Goal: Information Seeking & Learning: Learn about a topic

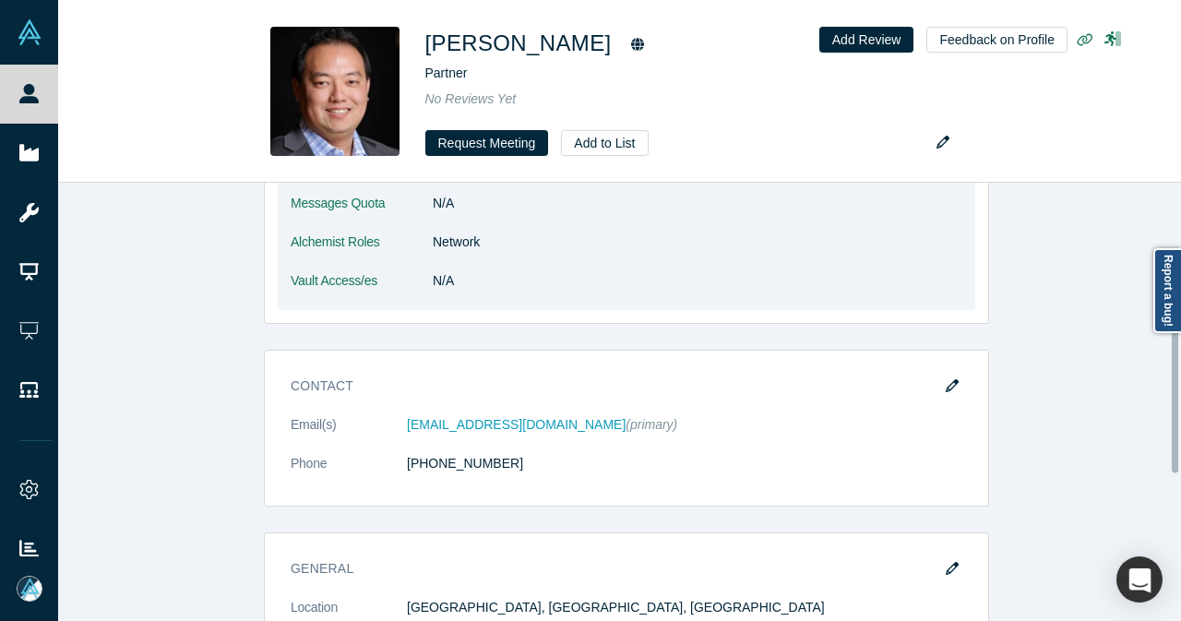
scroll to position [369, 0]
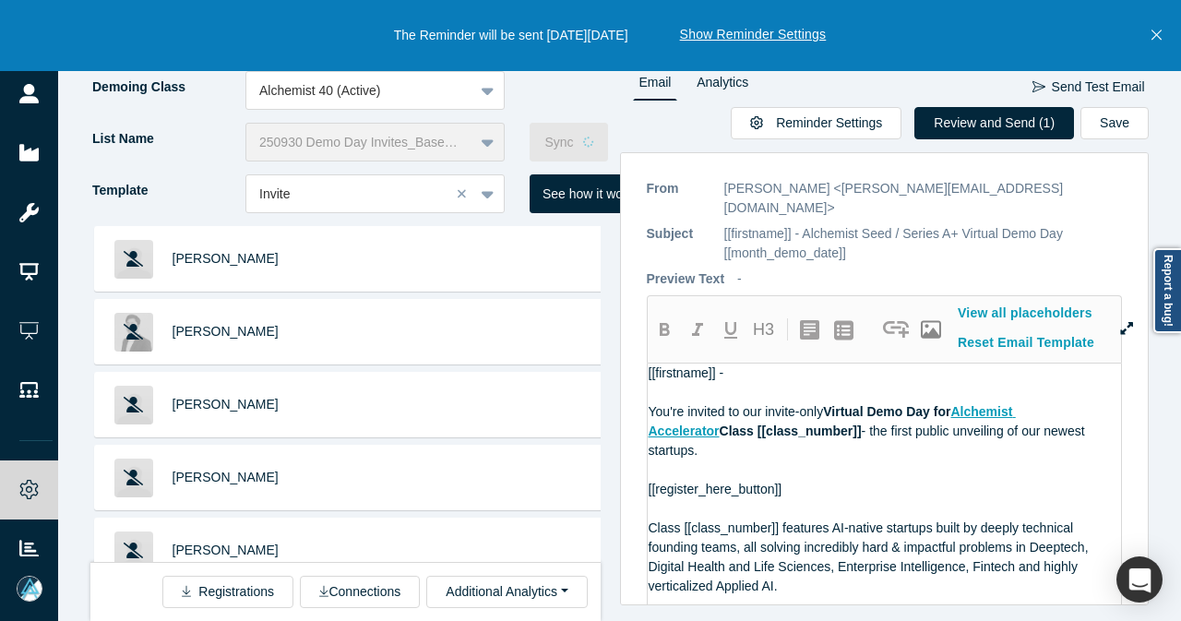
click at [1158, 34] on icon "Close" at bounding box center [1157, 35] width 10 height 10
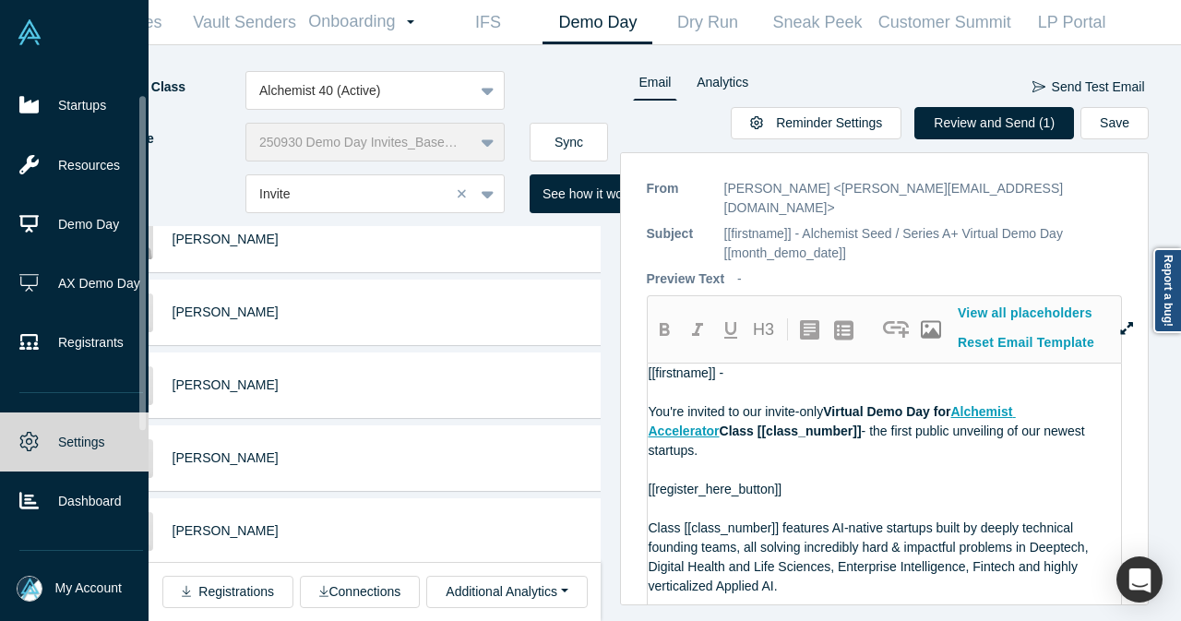
scroll to position [44, 0]
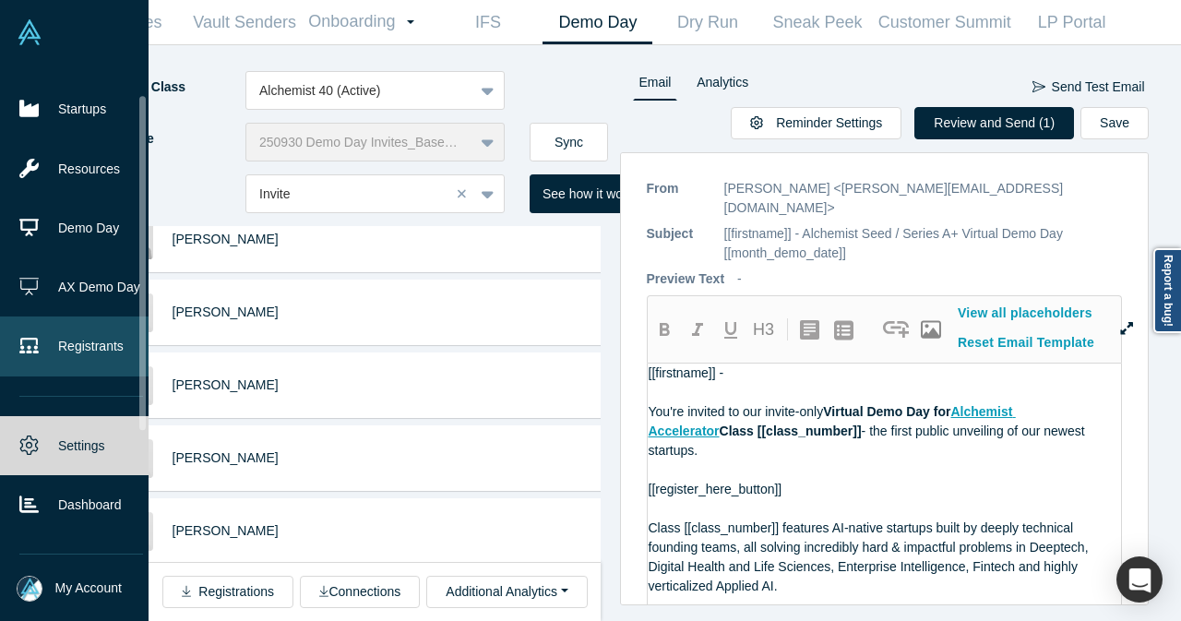
click at [83, 338] on link "Registrants" at bounding box center [81, 346] width 162 height 59
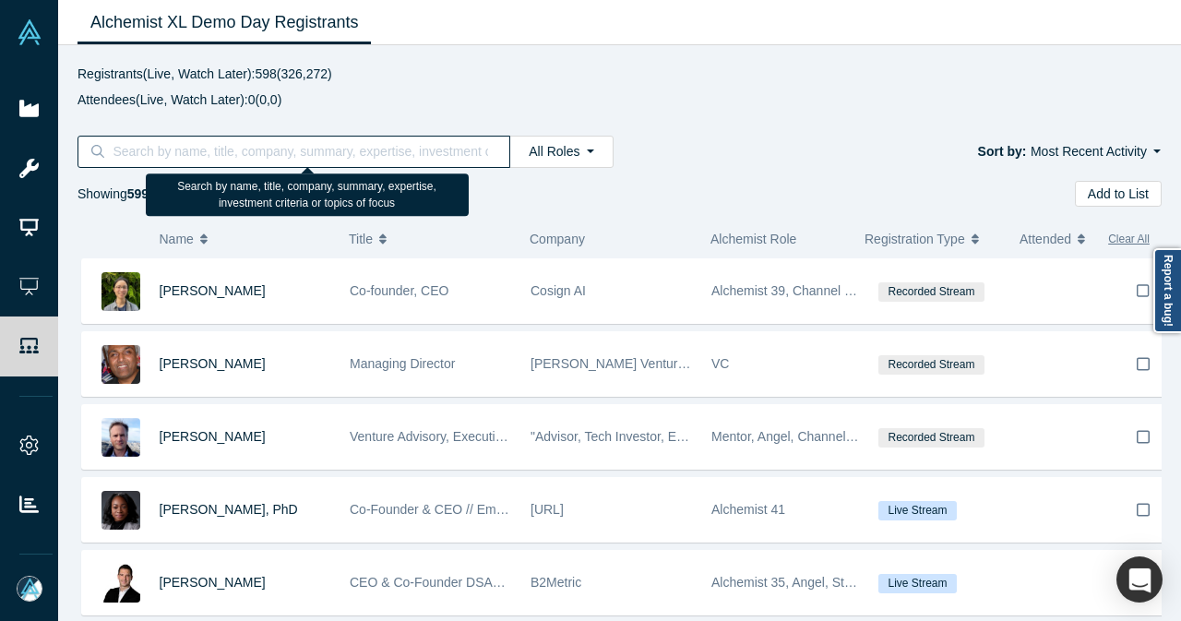
click at [319, 152] on input at bounding box center [300, 151] width 379 height 24
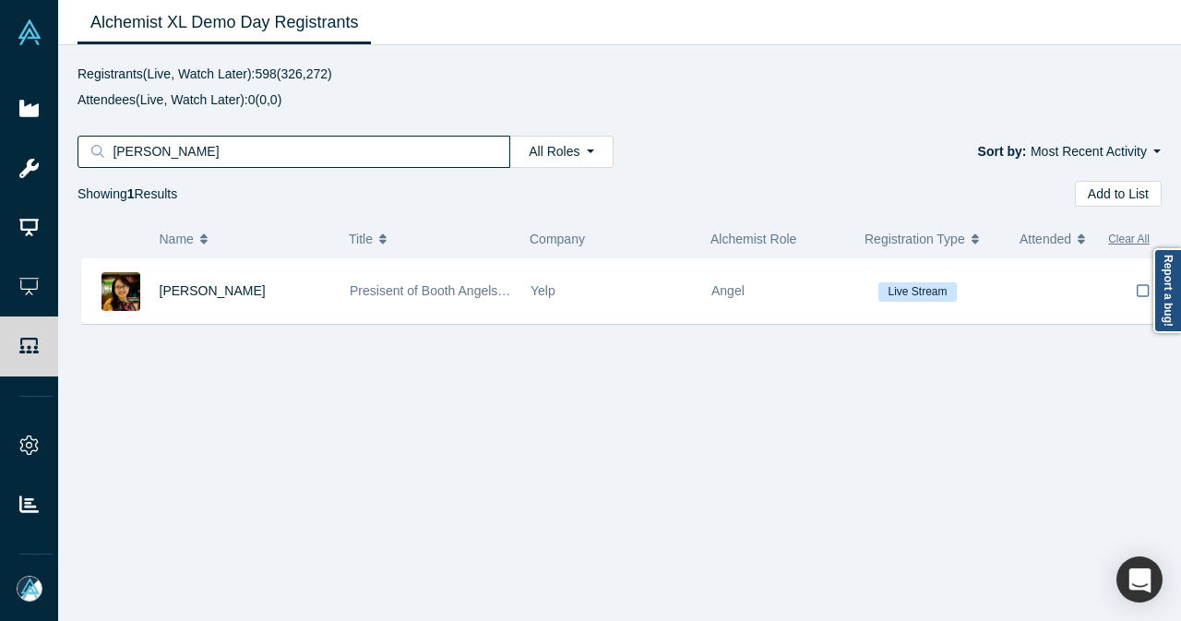
type input "phuong"
